Goal: Check status: Check status

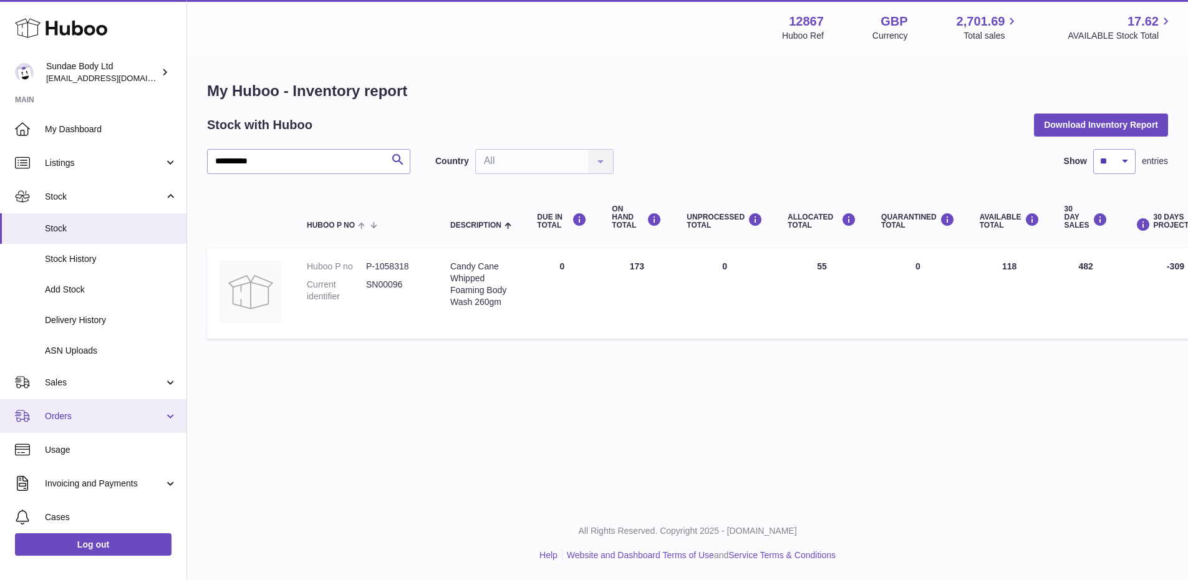
click at [55, 415] on span "Orders" at bounding box center [104, 416] width 119 height 12
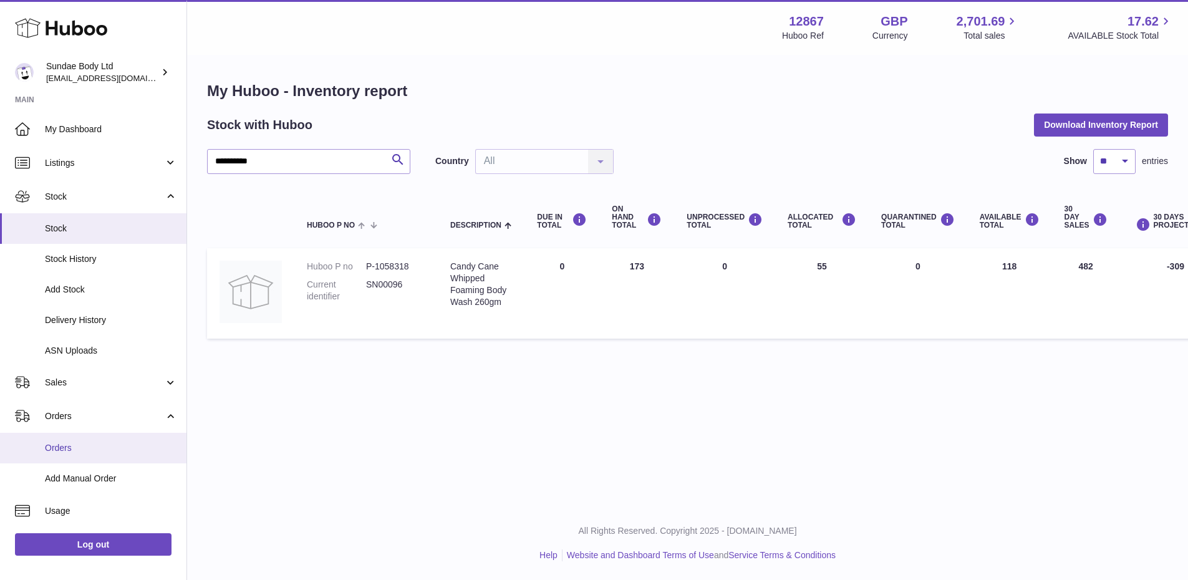
click at [50, 438] on link "Orders" at bounding box center [93, 448] width 186 height 31
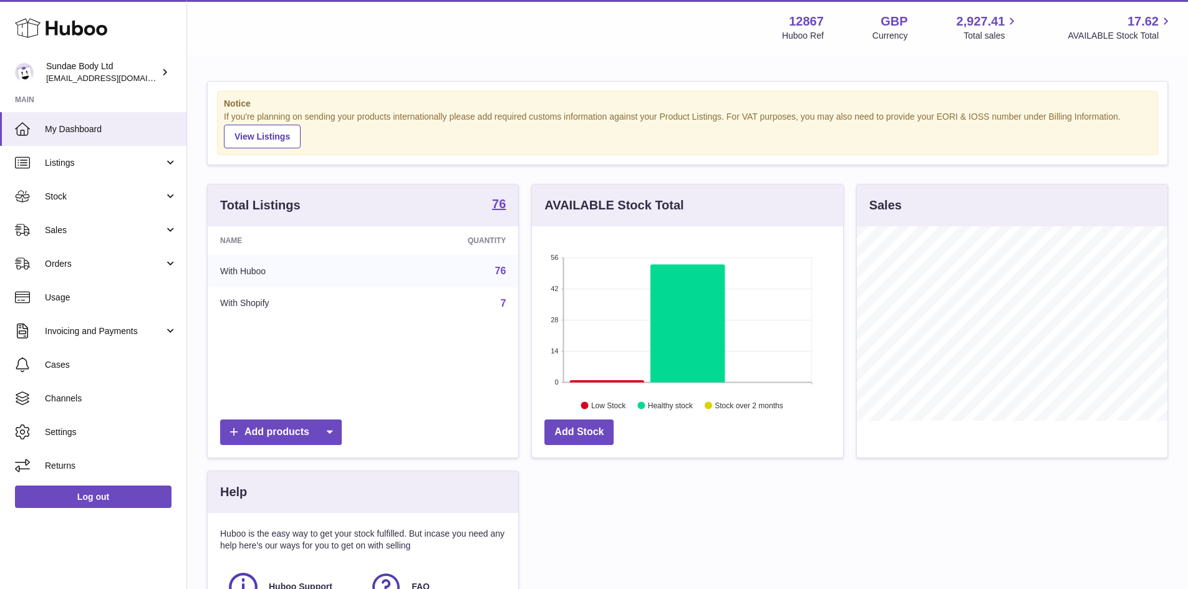
scroll to position [195, 311]
drag, startPoint x: 64, startPoint y: 258, endPoint x: 77, endPoint y: 263, distance: 14.0
click at [64, 258] on span "Orders" at bounding box center [104, 264] width 119 height 12
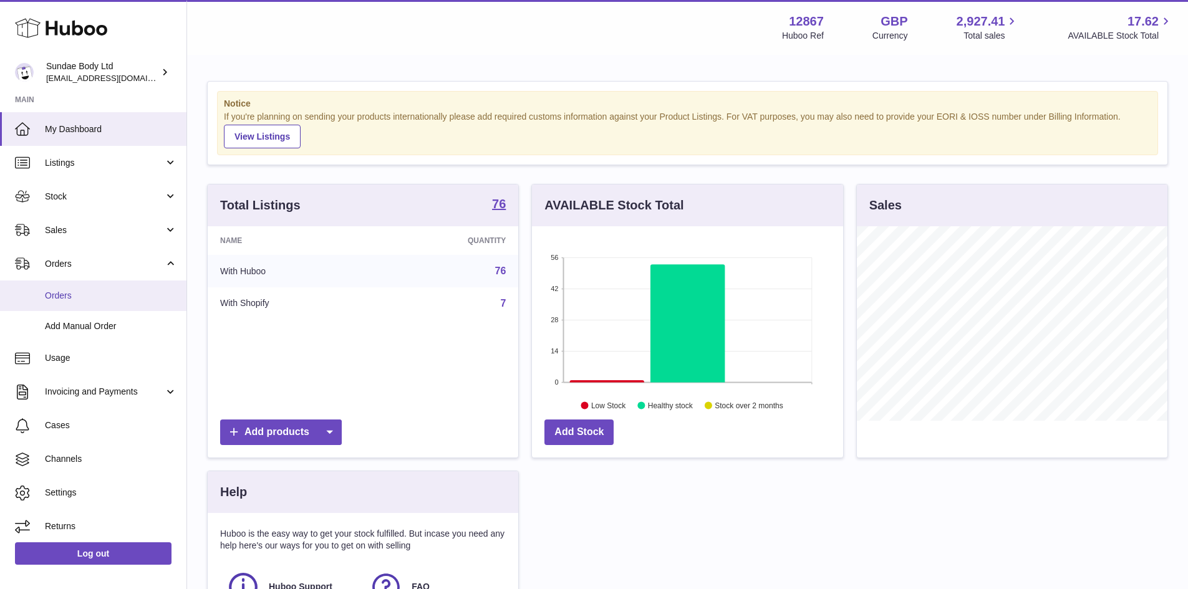
click at [92, 294] on span "Orders" at bounding box center [111, 296] width 132 height 12
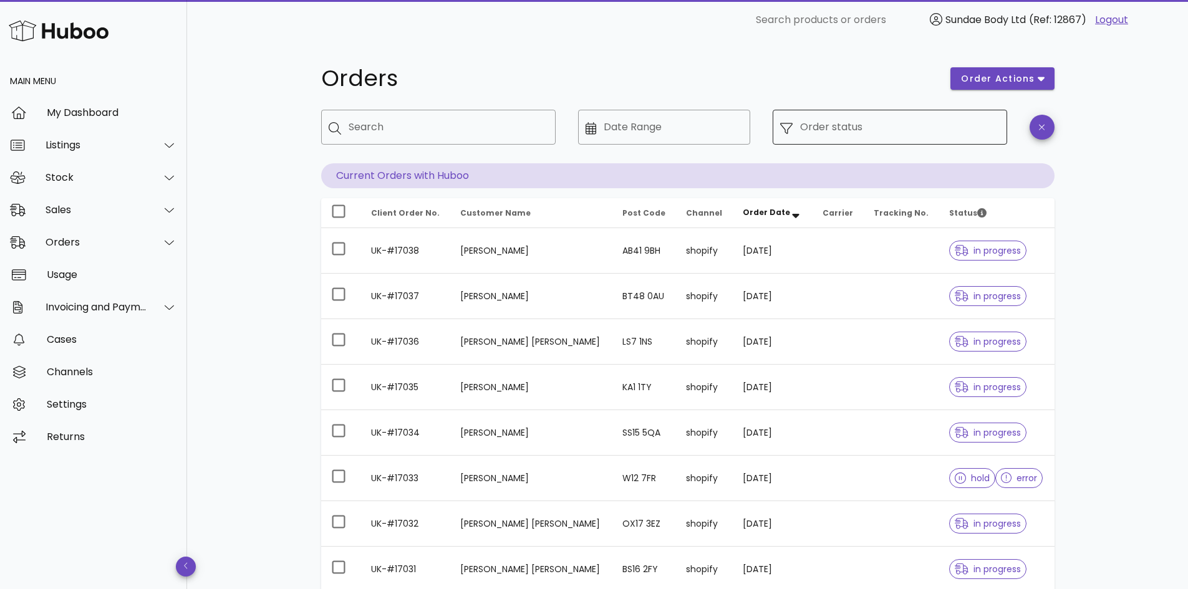
click at [821, 121] on div "Order status" at bounding box center [900, 127] width 200 height 35
click at [825, 124] on input "Order status" at bounding box center [900, 127] width 200 height 20
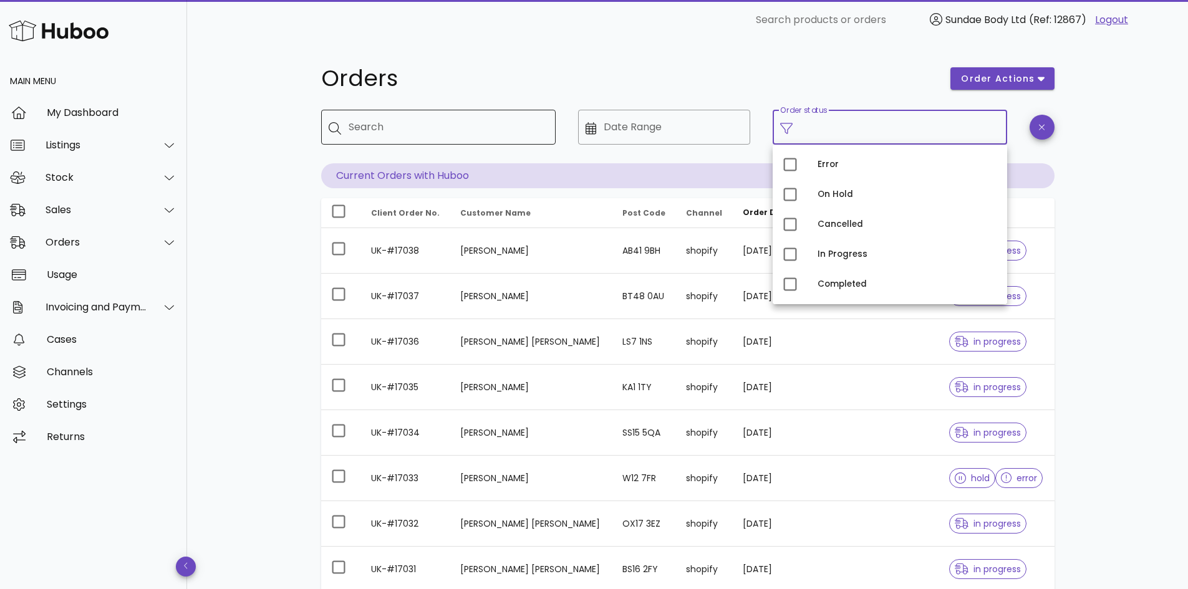
click at [432, 130] on input "Search" at bounding box center [447, 127] width 197 height 20
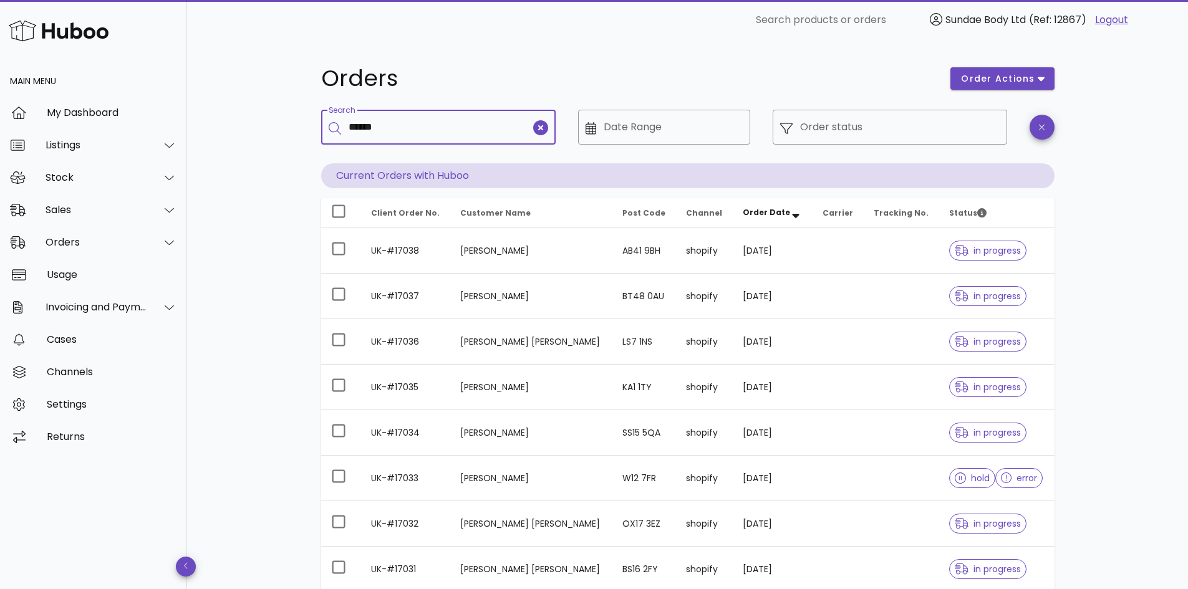
type input "******"
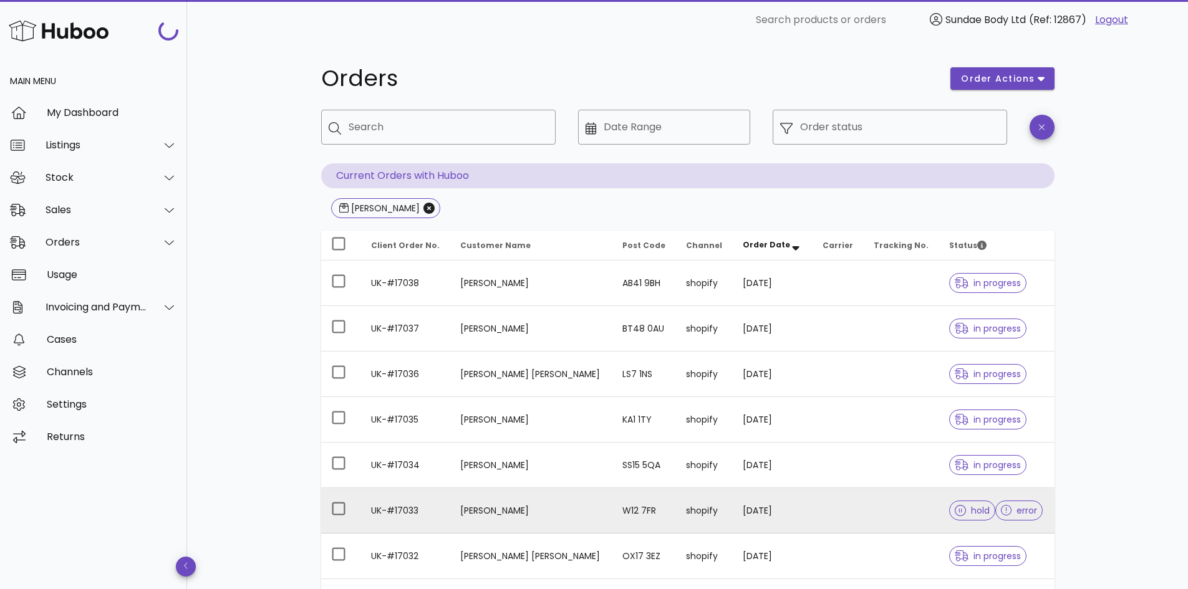
click at [541, 509] on td "[PERSON_NAME]" at bounding box center [530, 511] width 161 height 46
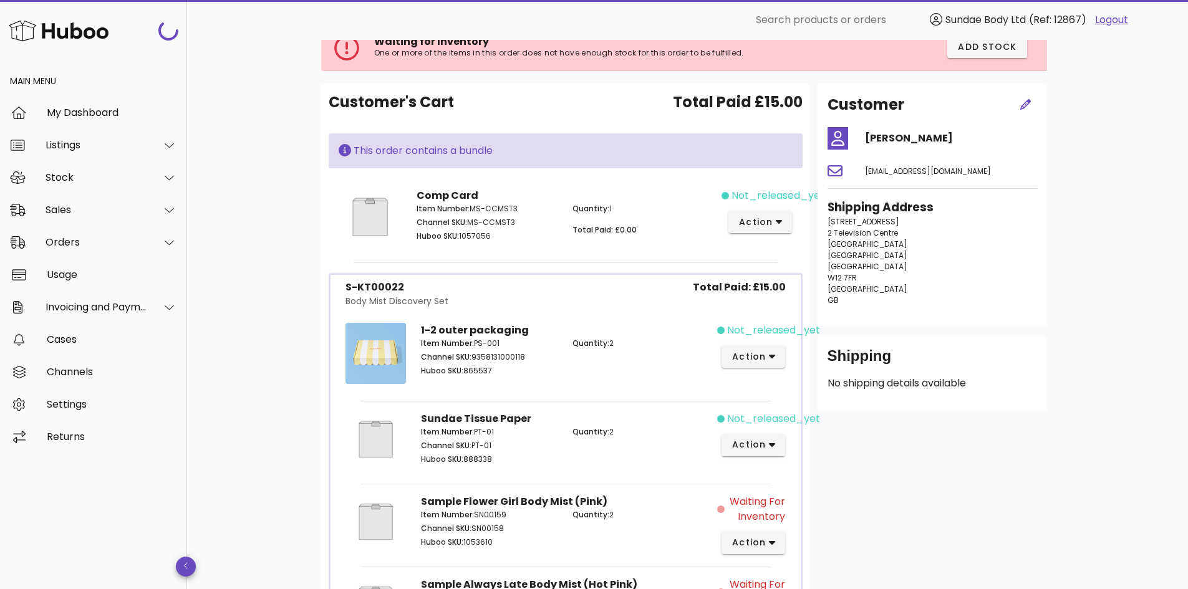
scroll to position [187, 0]
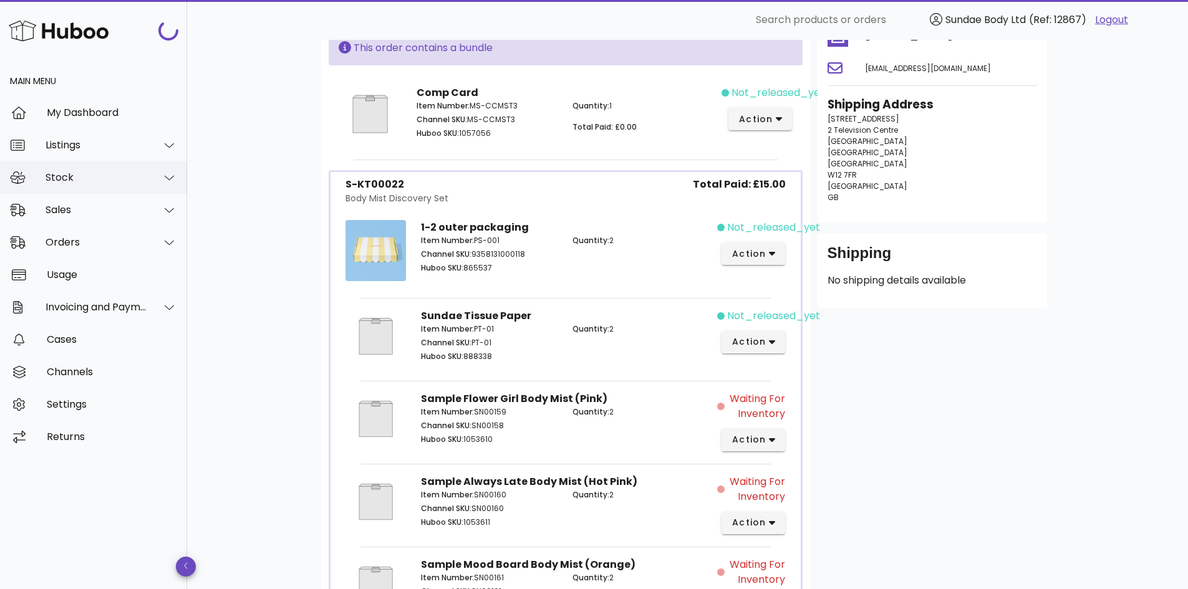
click at [143, 175] on div "Stock" at bounding box center [97, 177] width 102 height 12
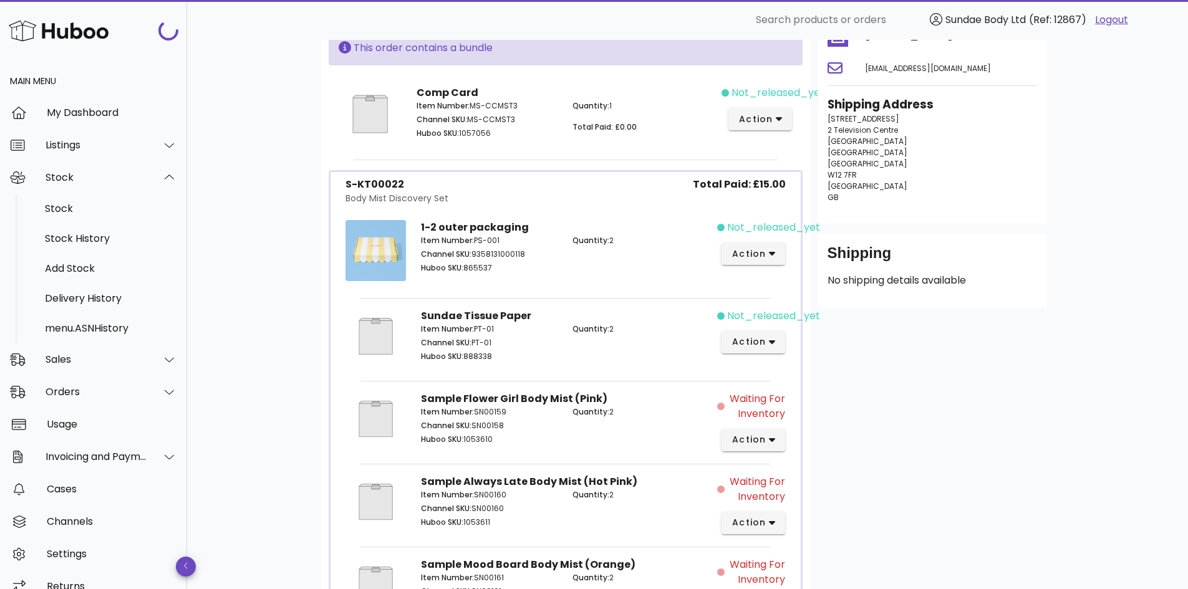
scroll to position [0, 0]
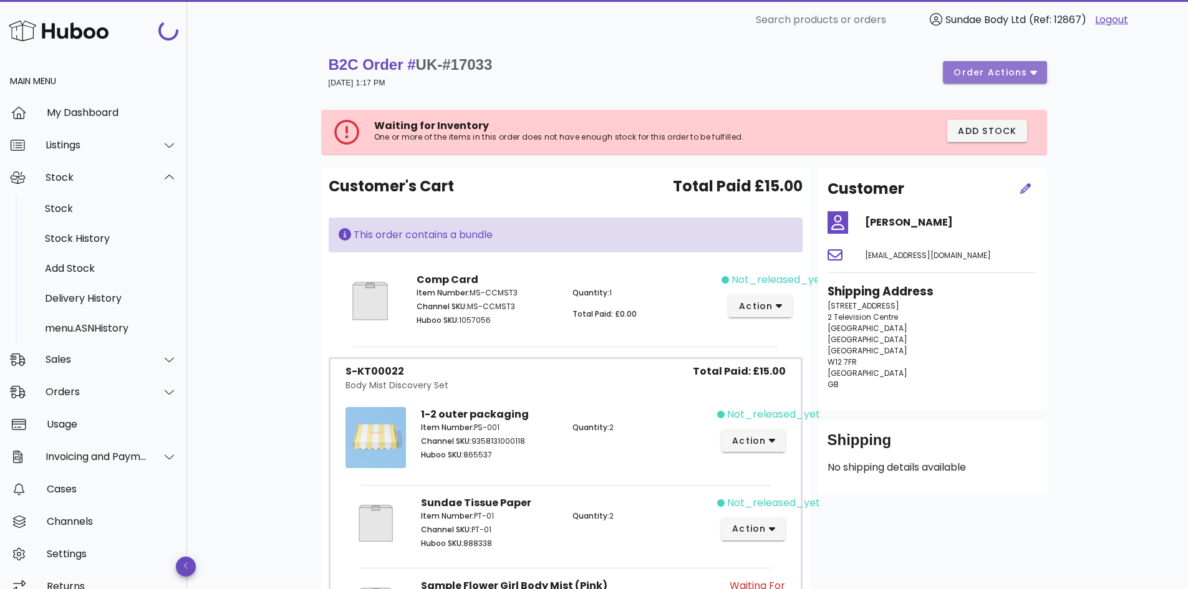
click at [1039, 69] on button "order actions" at bounding box center [995, 72] width 104 height 22
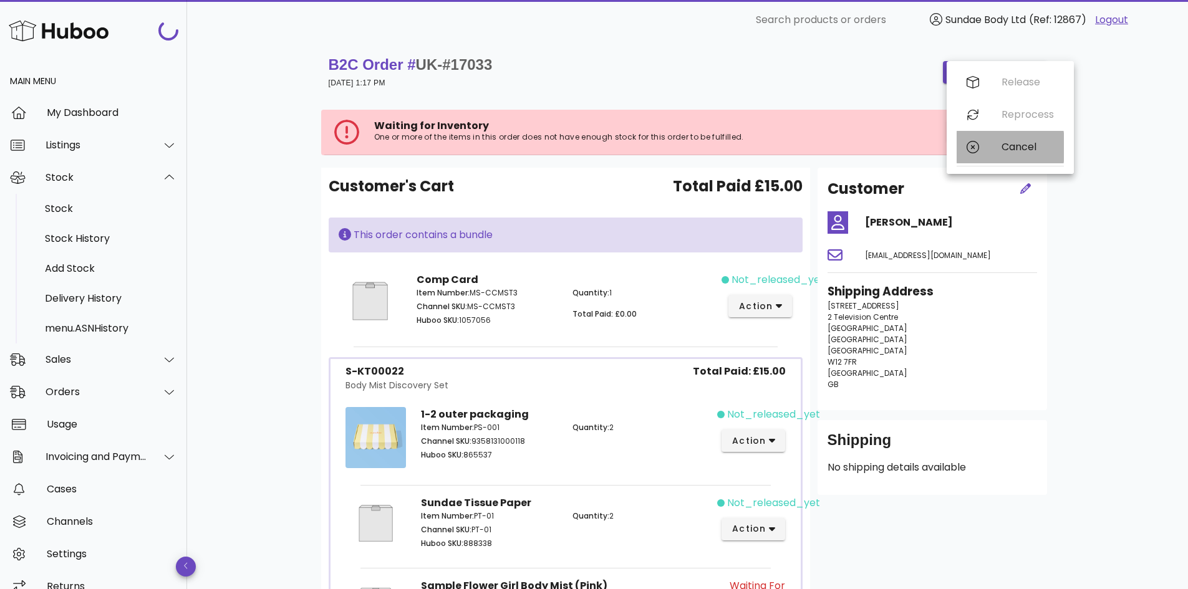
click at [1006, 140] on div "Cancel" at bounding box center [1010, 147] width 107 height 32
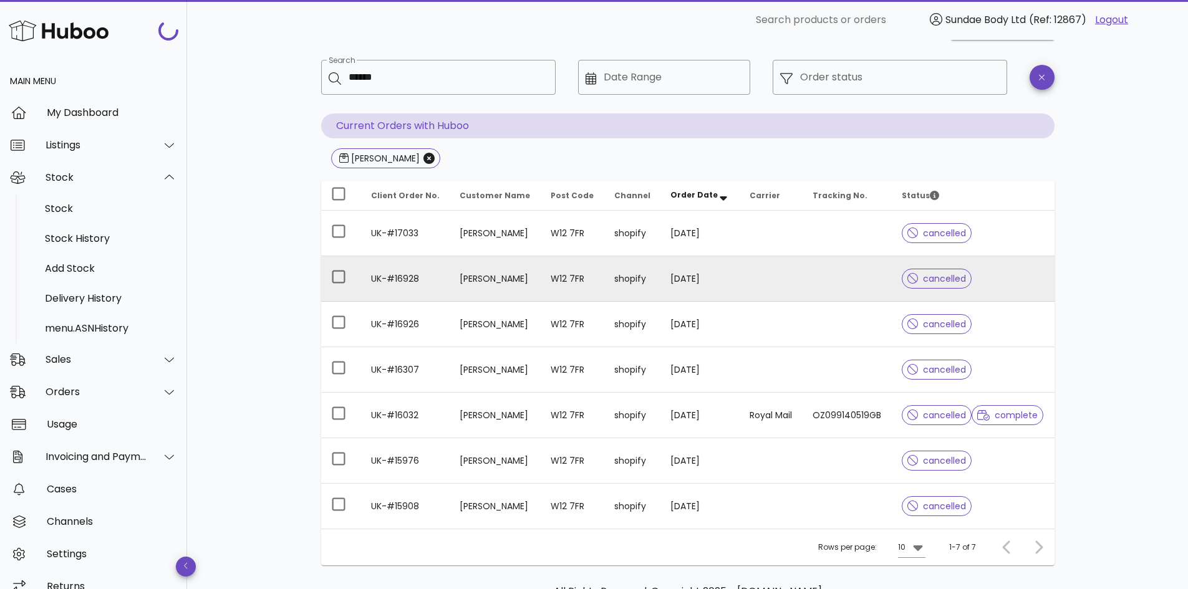
scroll to position [125, 0]
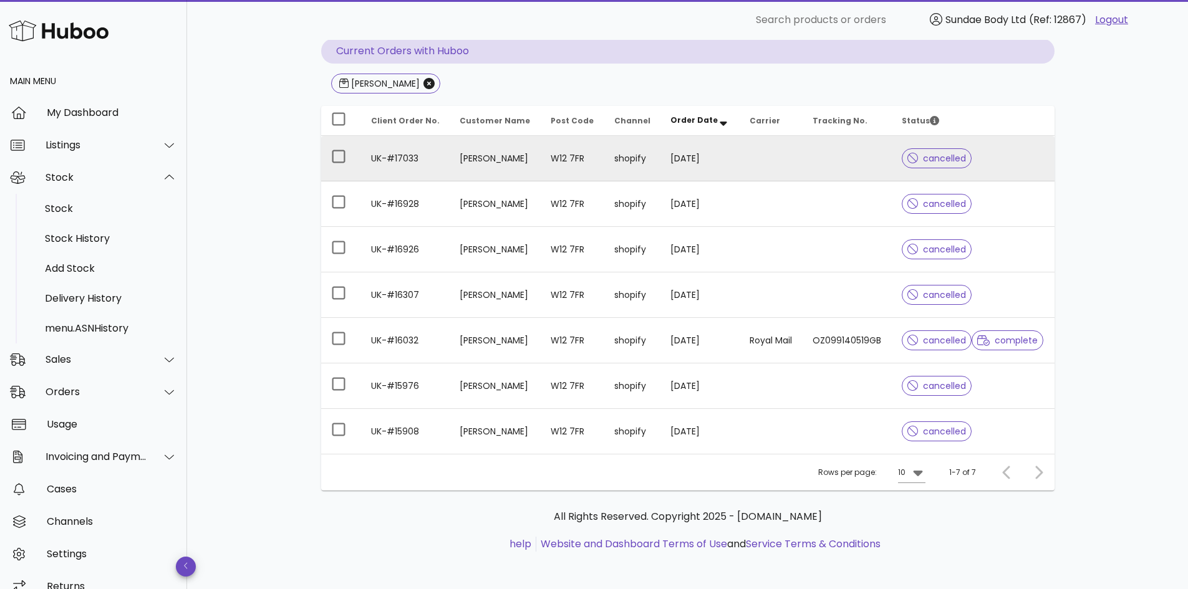
click at [584, 148] on td "W12 7FR" at bounding box center [573, 159] width 64 height 46
